Goal: Navigation & Orientation: Find specific page/section

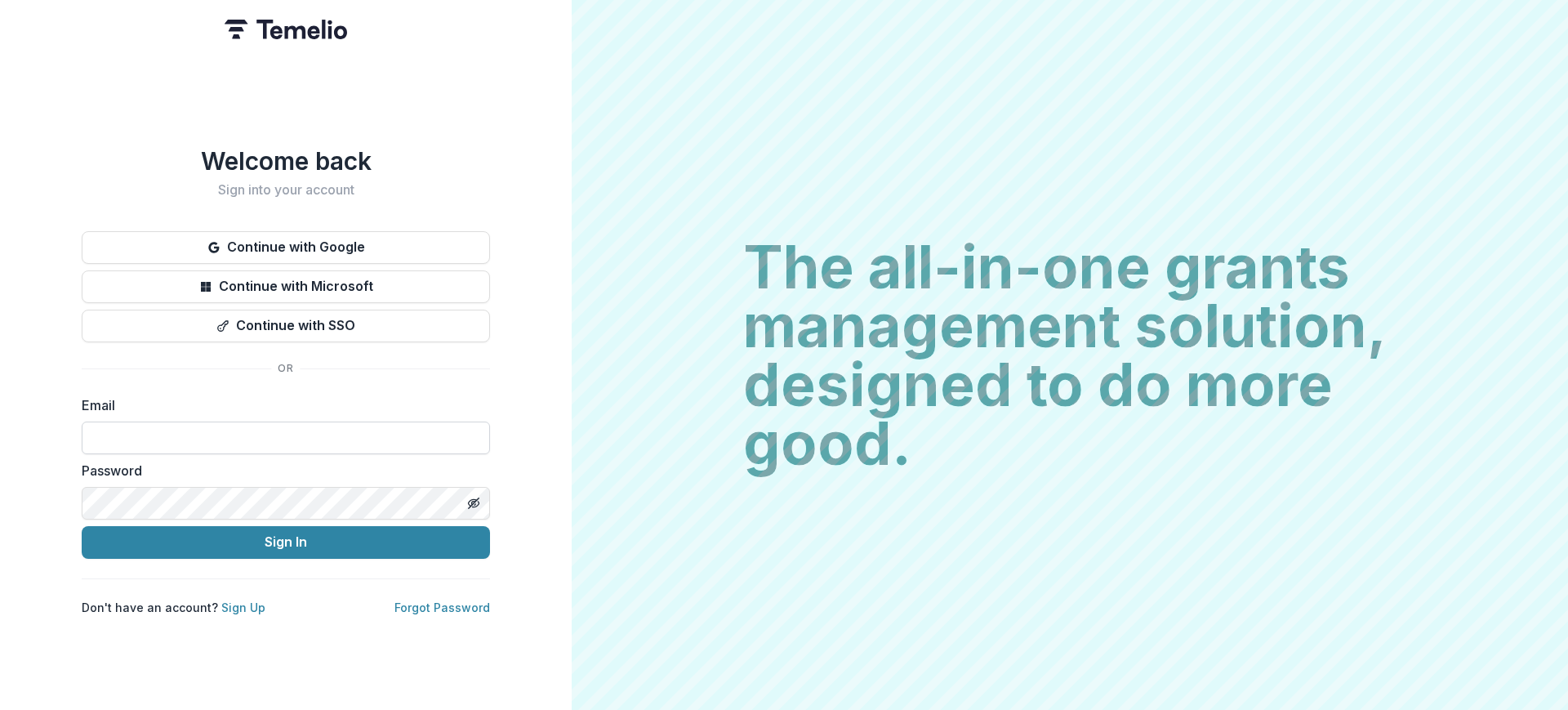
click at [318, 421] on input at bounding box center [286, 437] width 409 height 33
type input "**********"
click at [319, 532] on button "Sign In" at bounding box center [286, 542] width 409 height 33
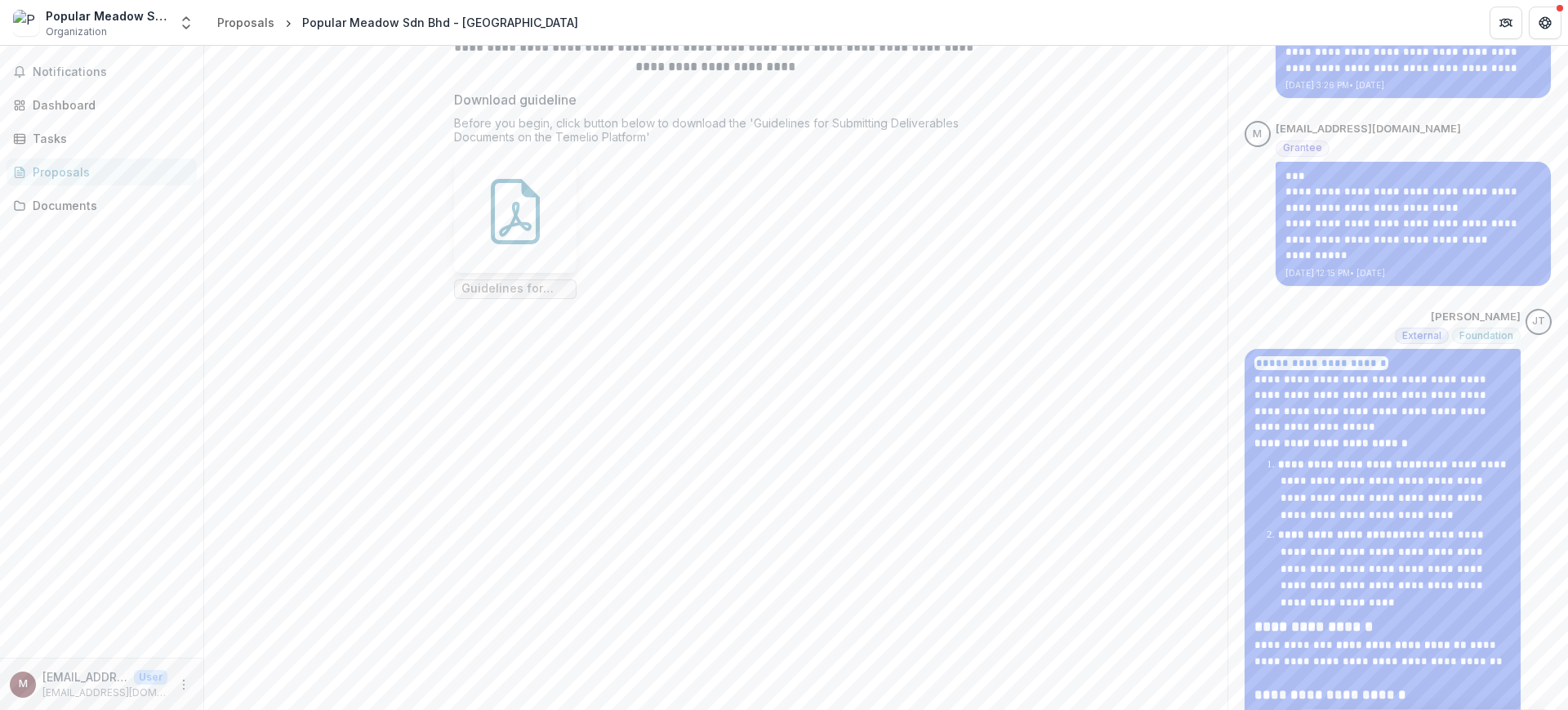
scroll to position [102, 0]
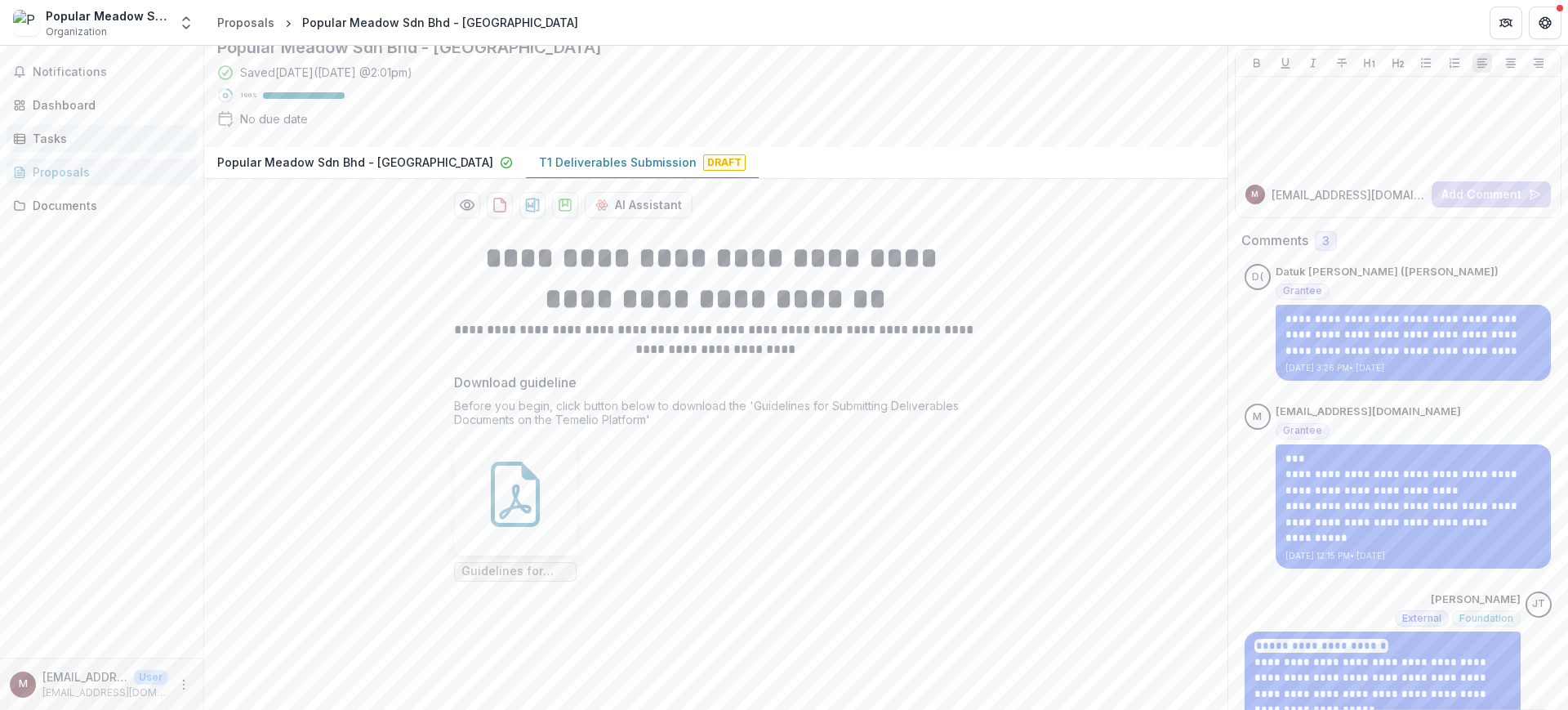
click at [70, 130] on div "Tasks" at bounding box center [108, 138] width 151 height 17
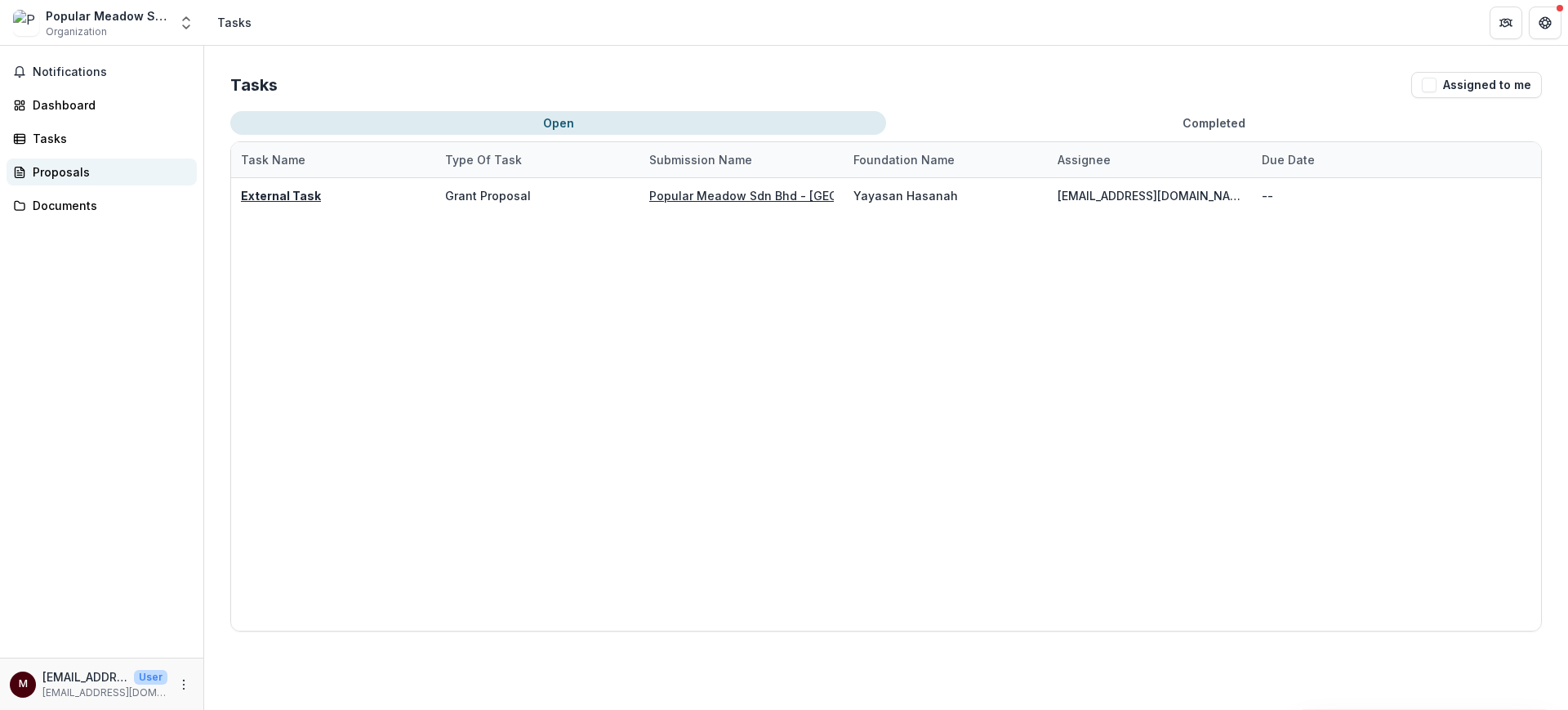
click at [64, 164] on div "Proposals" at bounding box center [108, 171] width 151 height 17
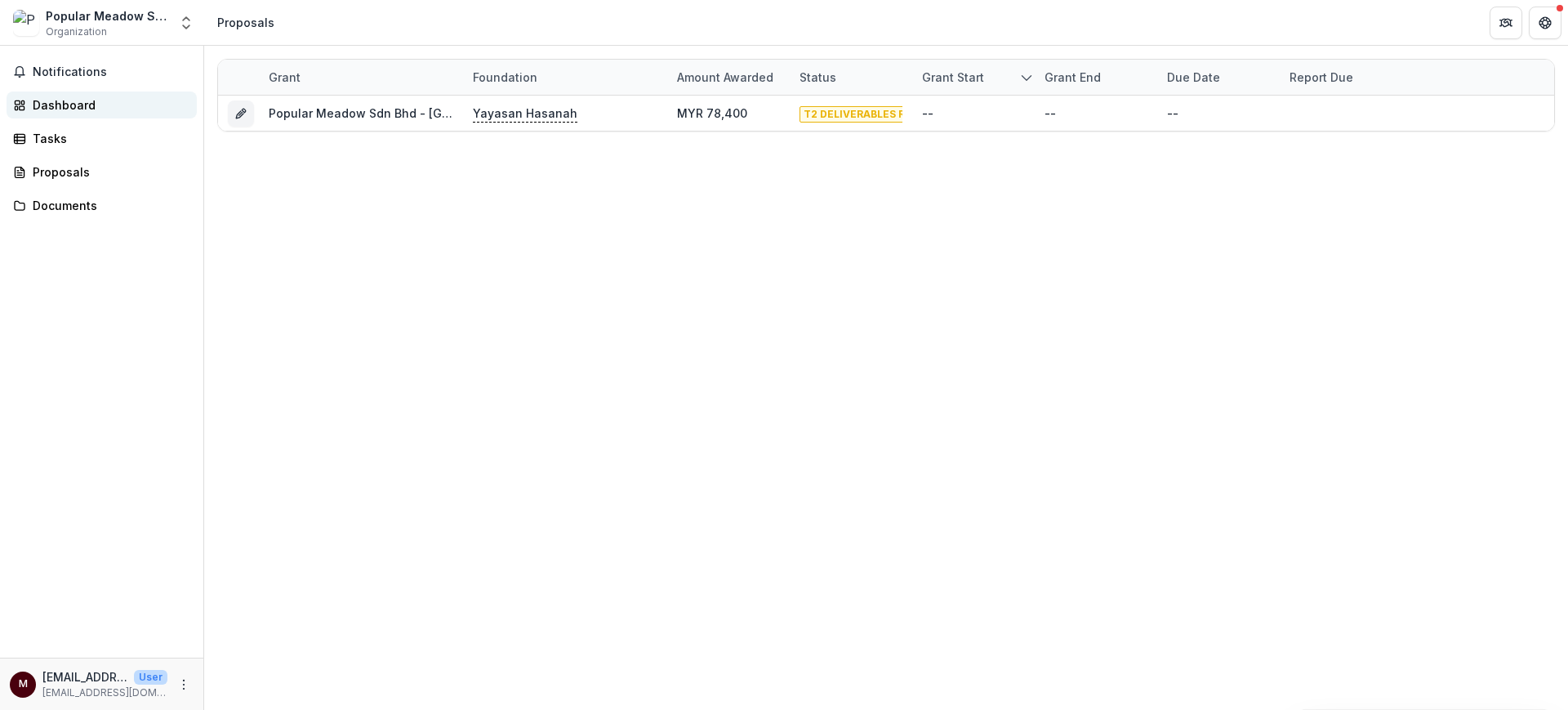
click at [89, 94] on link "Dashboard" at bounding box center [101, 105] width 190 height 27
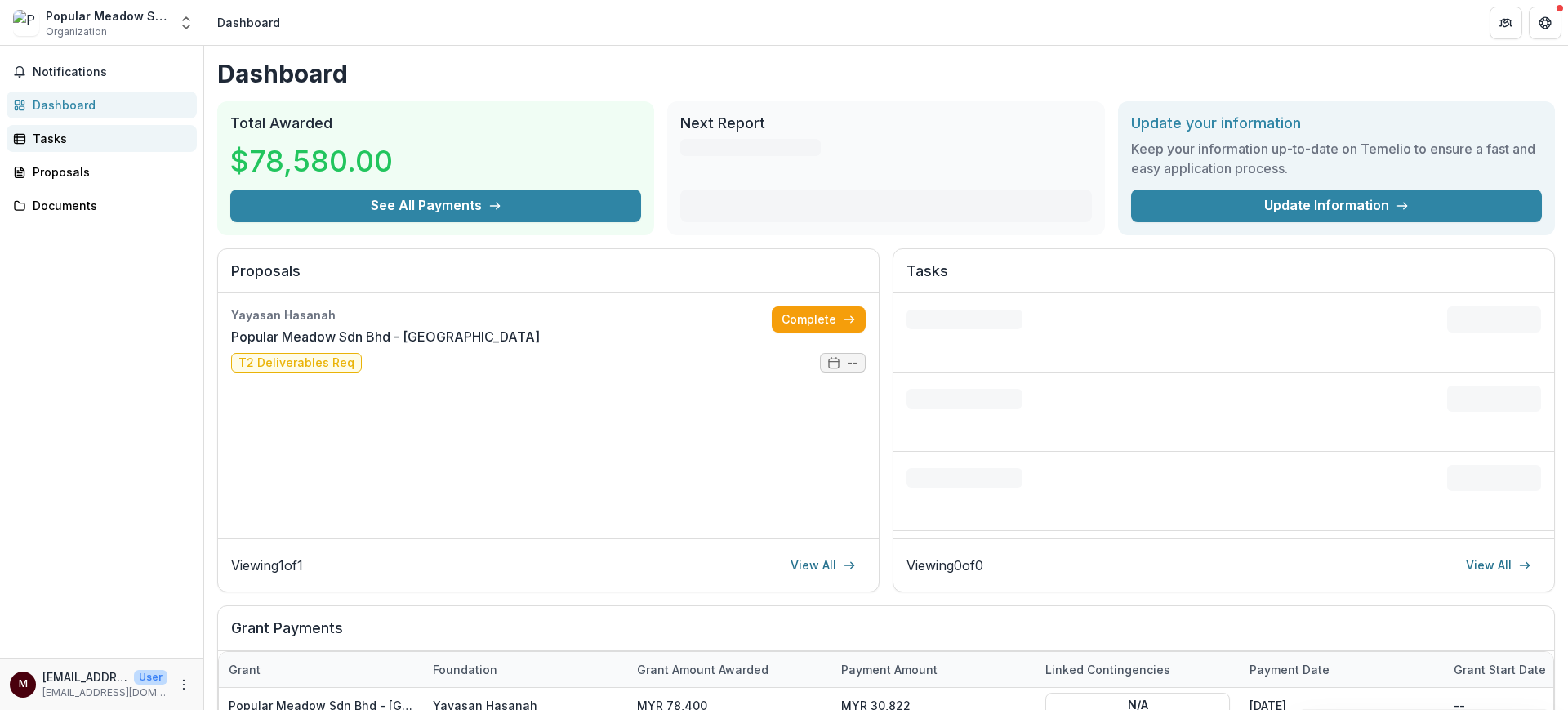
click at [83, 130] on div "Tasks" at bounding box center [108, 138] width 151 height 17
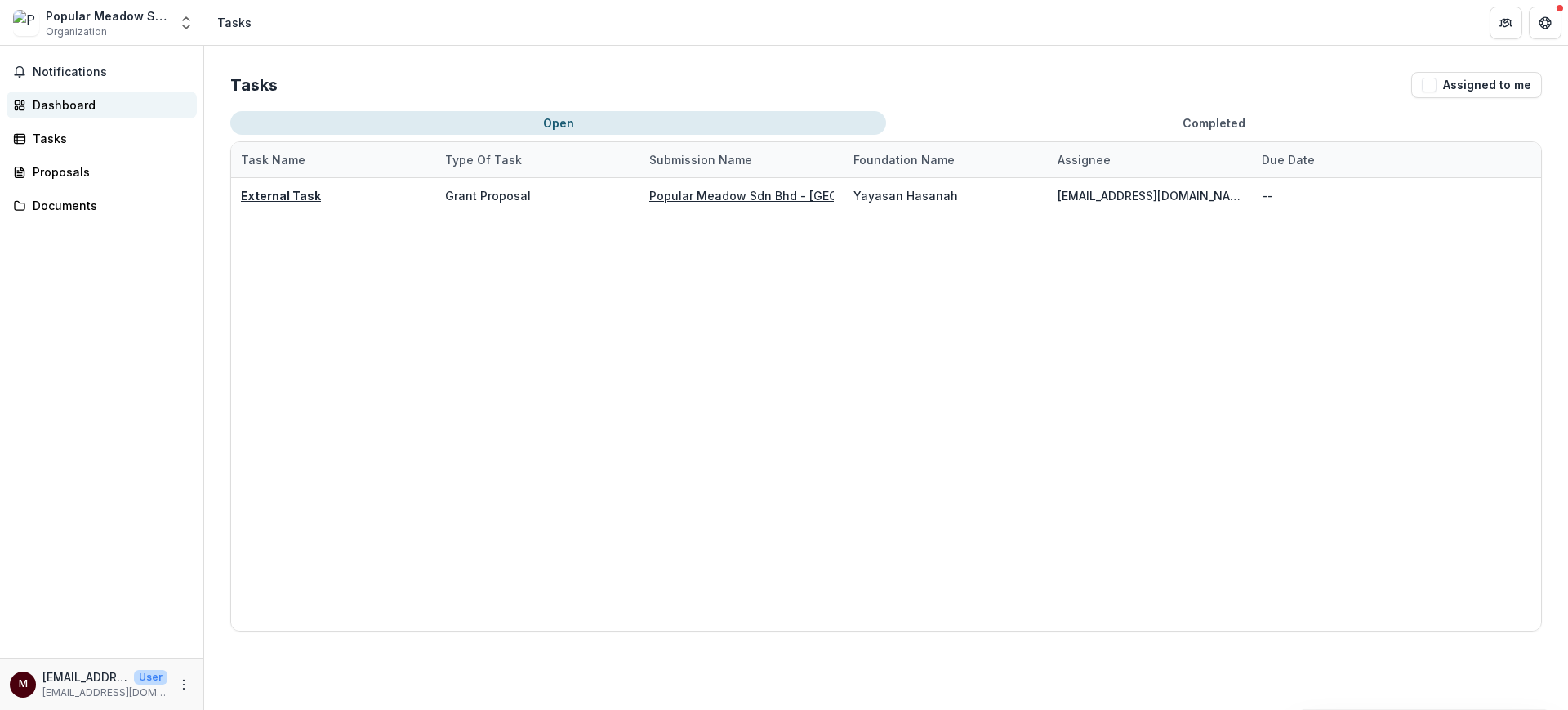
click at [85, 92] on link "Dashboard" at bounding box center [101, 105] width 190 height 27
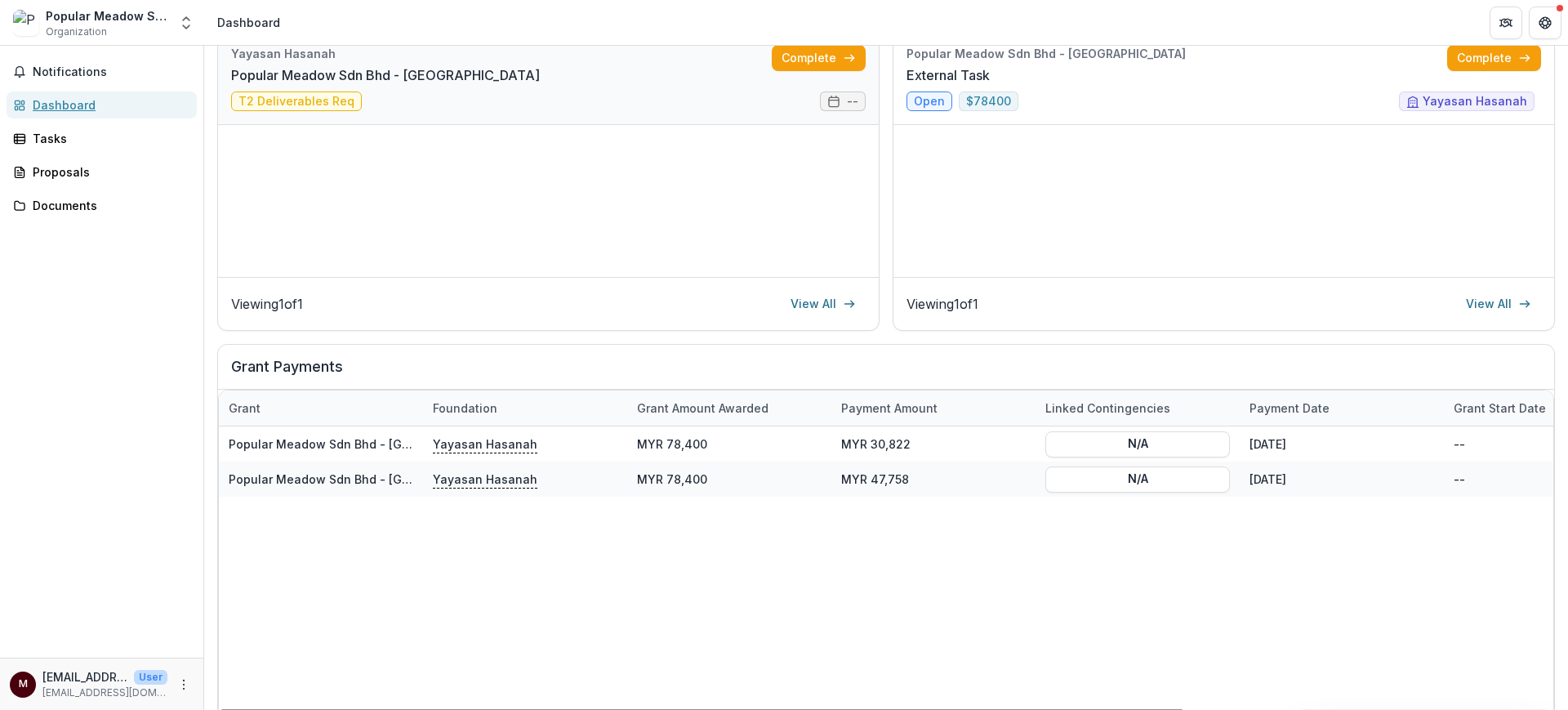
scroll to position [227, 0]
